Goal: Find specific page/section: Find specific page/section

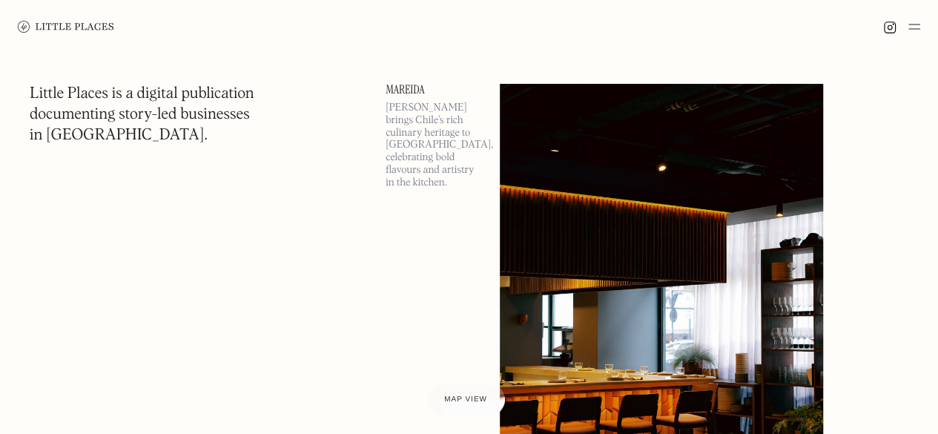
scroll to position [222, 0]
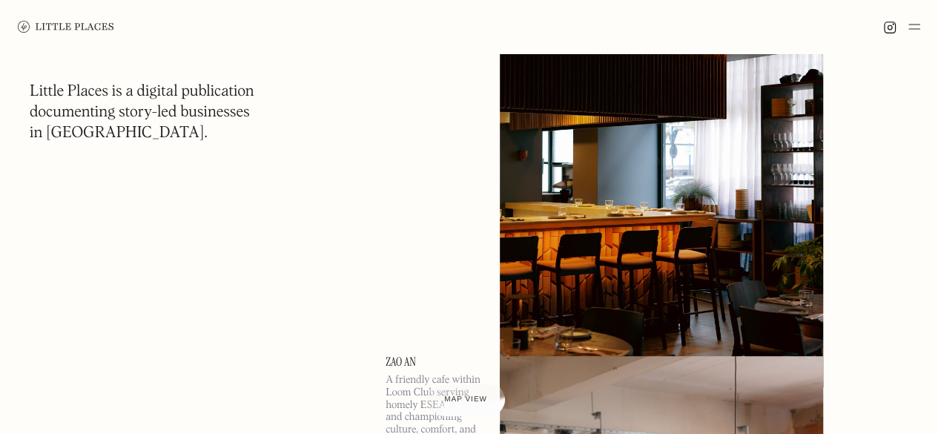
click at [598, 190] on img at bounding box center [661, 153] width 323 height 467
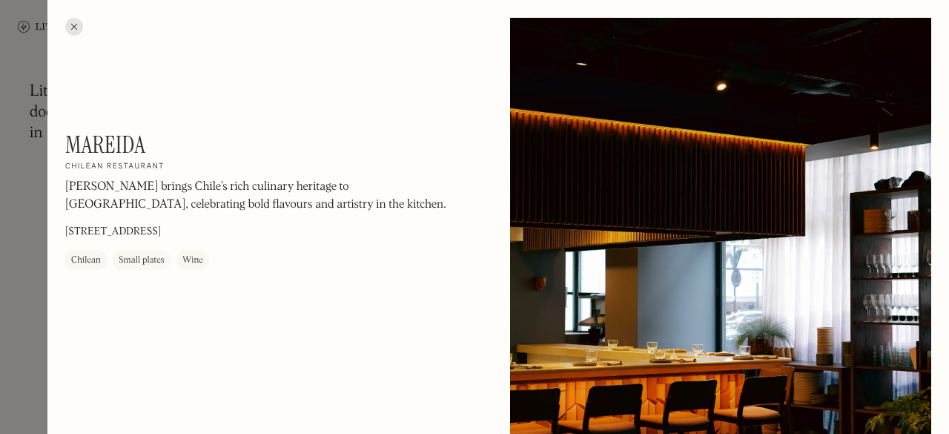
click at [78, 33] on div at bounding box center [74, 27] width 18 height 18
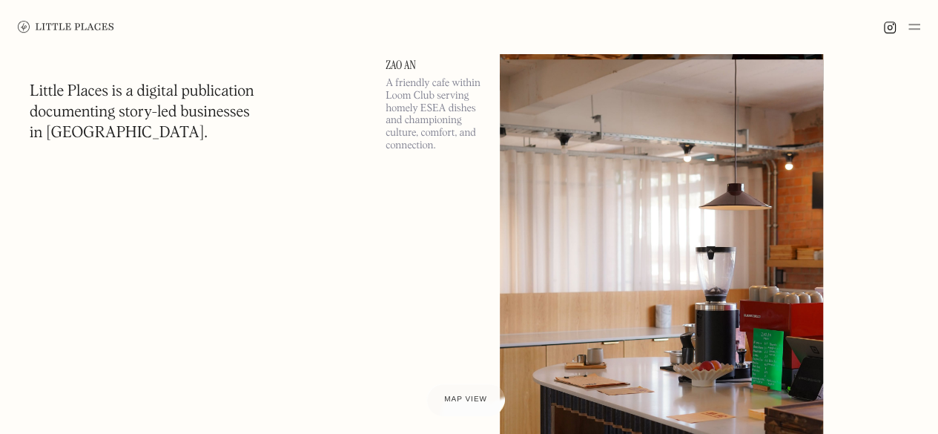
scroll to position [667, 0]
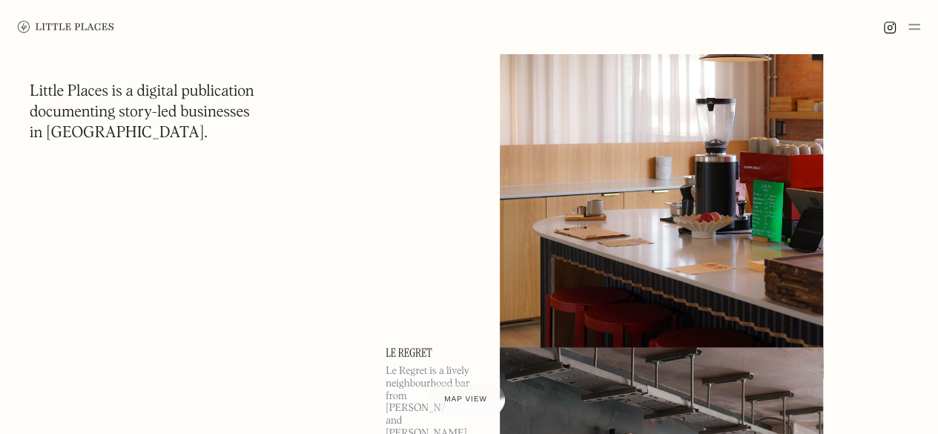
click at [601, 214] on img at bounding box center [661, 144] width 323 height 467
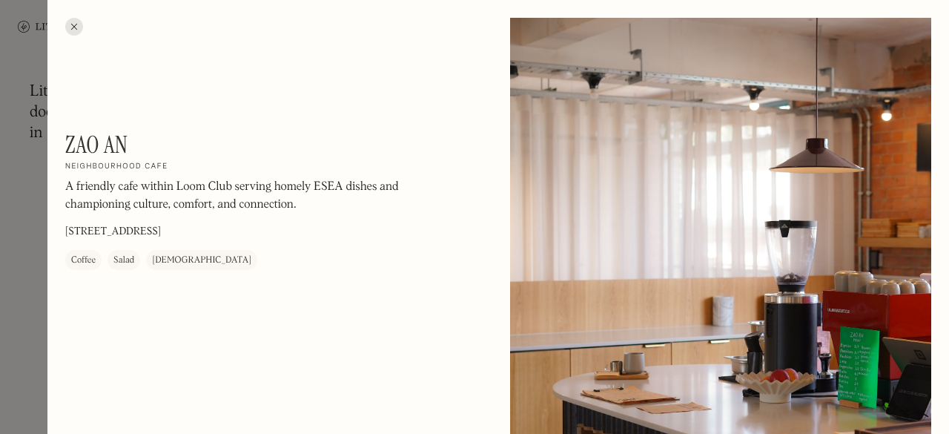
click at [68, 28] on div at bounding box center [74, 27] width 18 height 18
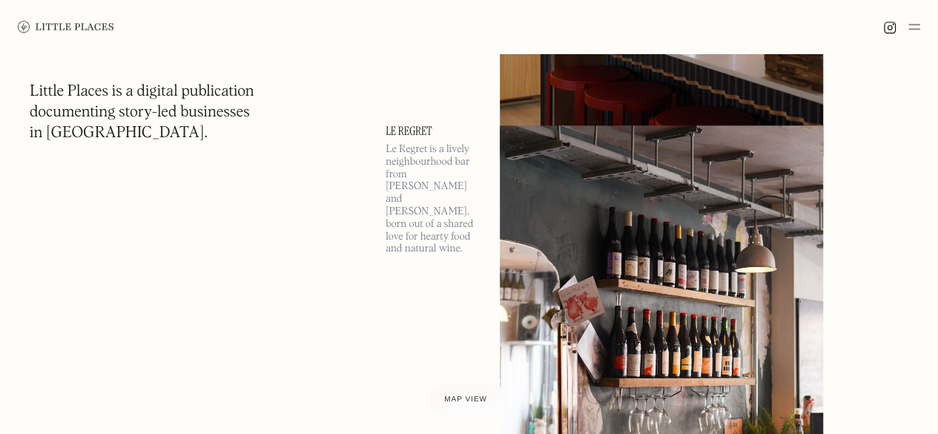
scroll to position [890, 0]
click at [458, 406] on div "Map view" at bounding box center [465, 400] width 45 height 16
